Goal: Transaction & Acquisition: Purchase product/service

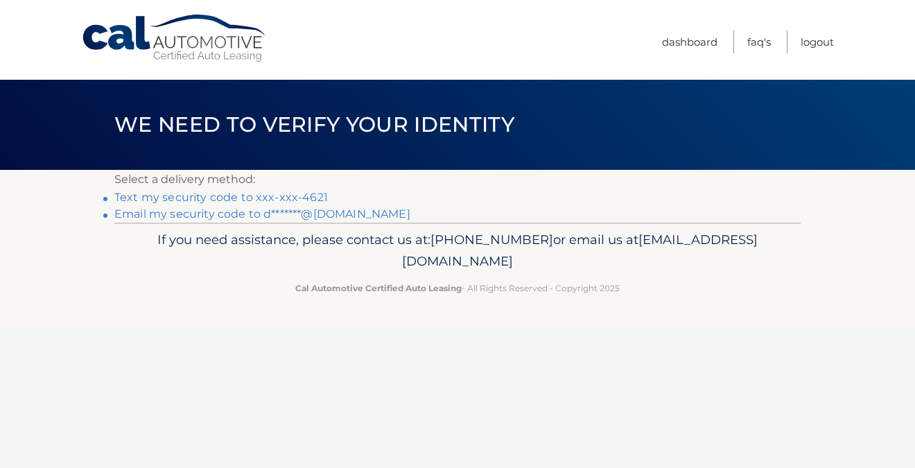
click at [231, 197] on link "Text my security code to xxx-xxx-4621" at bounding box center [221, 197] width 214 height 13
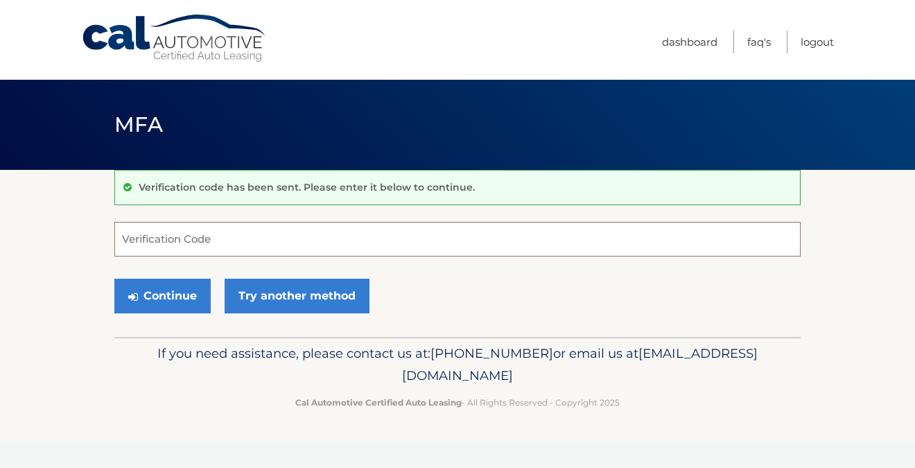
click at [211, 237] on input "Verification Code" at bounding box center [457, 239] width 686 height 35
type input "160809"
click at [114, 279] on button "Continue" at bounding box center [162, 296] width 96 height 35
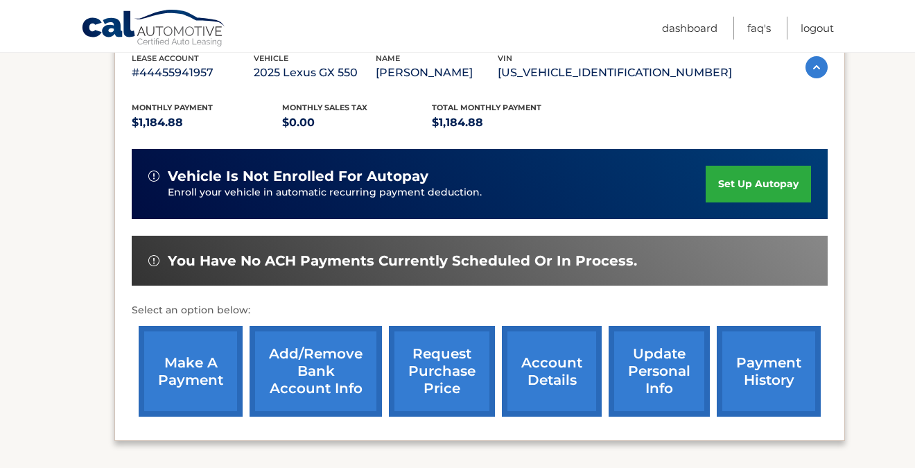
scroll to position [254, 0]
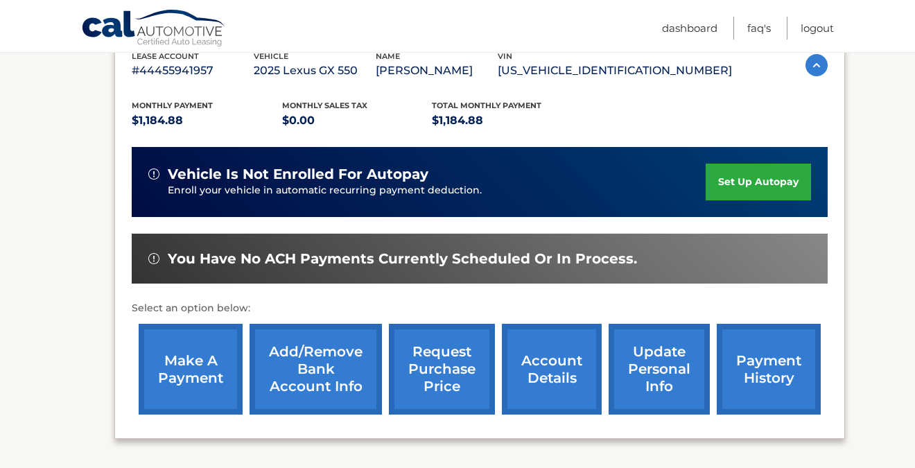
click at [211, 364] on link "make a payment" at bounding box center [191, 369] width 104 height 91
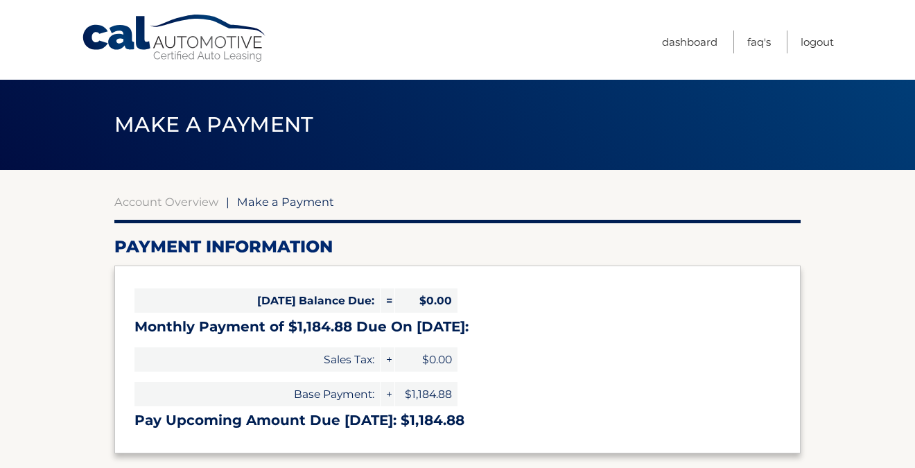
select select "ZTNhYzJjMDMtOTJlMy00N2I3LWFlMWMtYWM4NmFkZWUzOGNj"
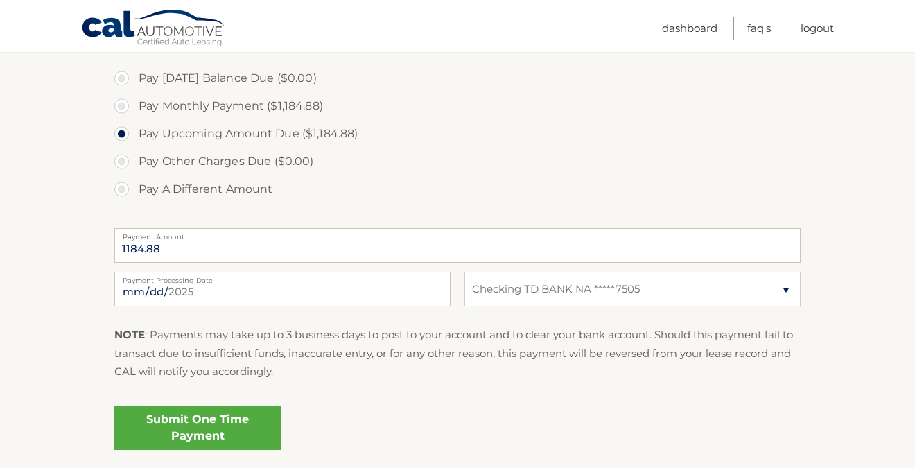
scroll to position [427, 0]
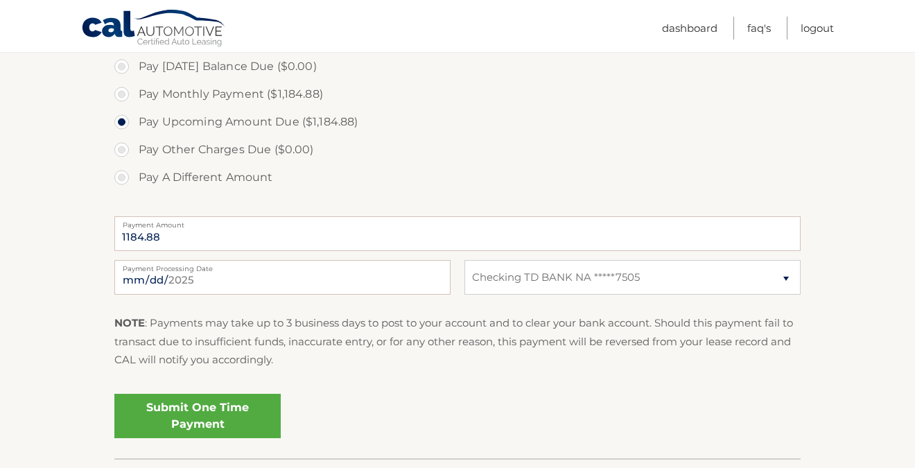
click at [234, 414] on link "Submit One Time Payment" at bounding box center [197, 416] width 166 height 44
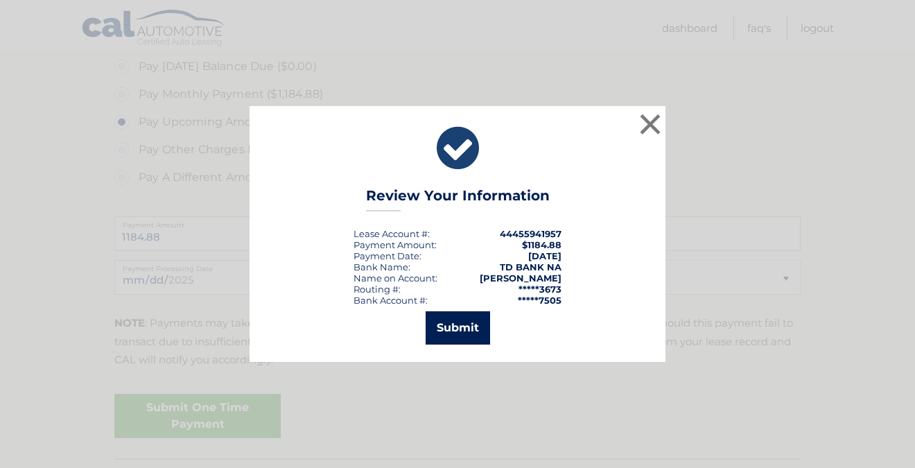
click at [447, 327] on button "Submit" at bounding box center [458, 327] width 64 height 33
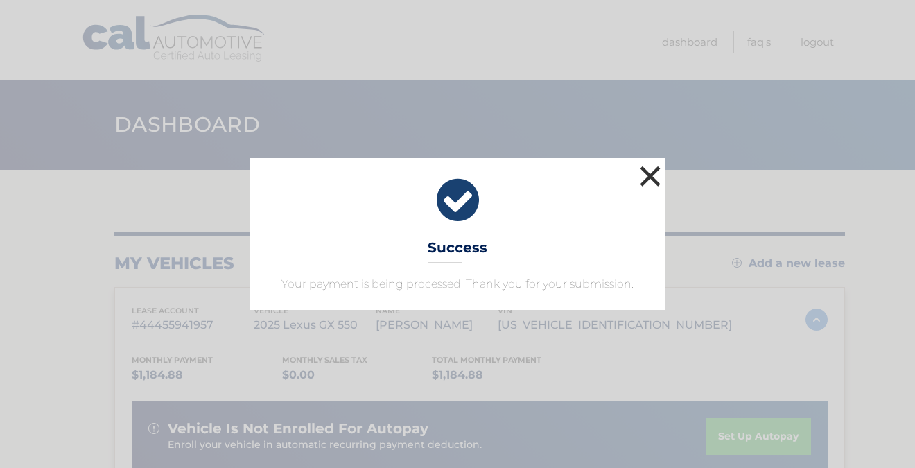
click at [645, 172] on button "×" at bounding box center [650, 176] width 28 height 28
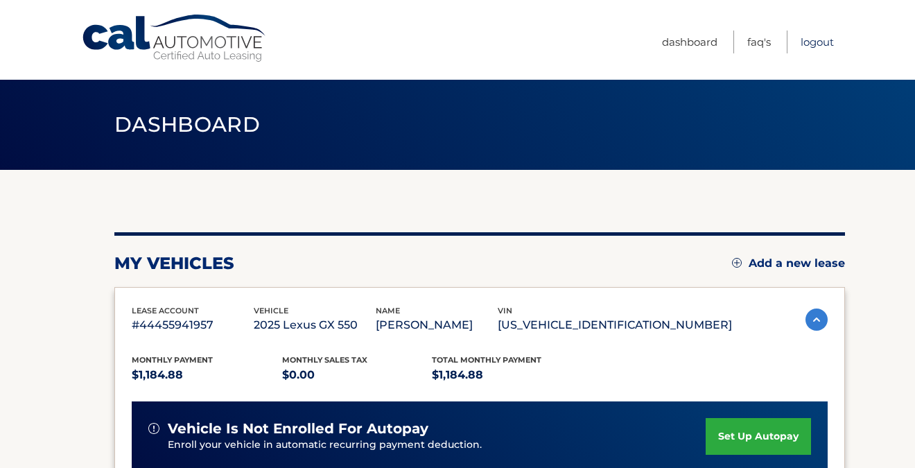
click at [817, 42] on link "Logout" at bounding box center [817, 42] width 33 height 23
